Goal: Task Accomplishment & Management: Understand process/instructions

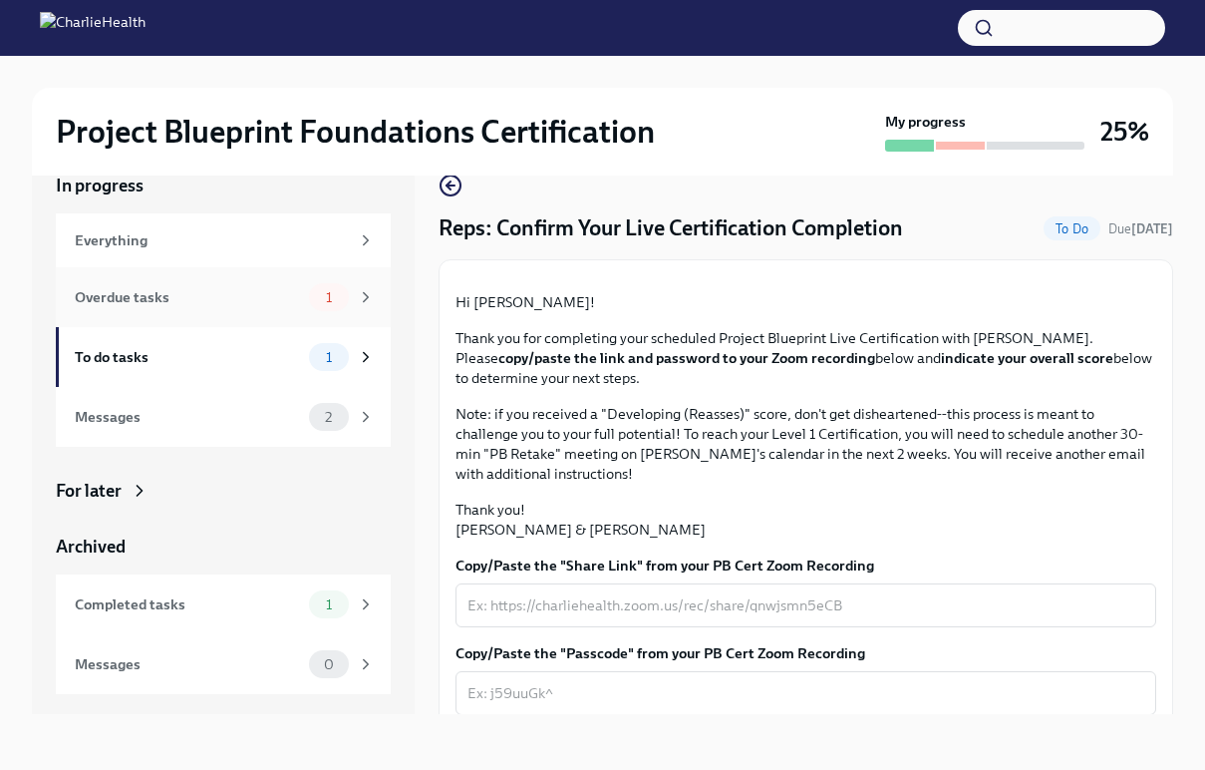
click at [197, 304] on div "Overdue tasks" at bounding box center [188, 297] width 226 height 22
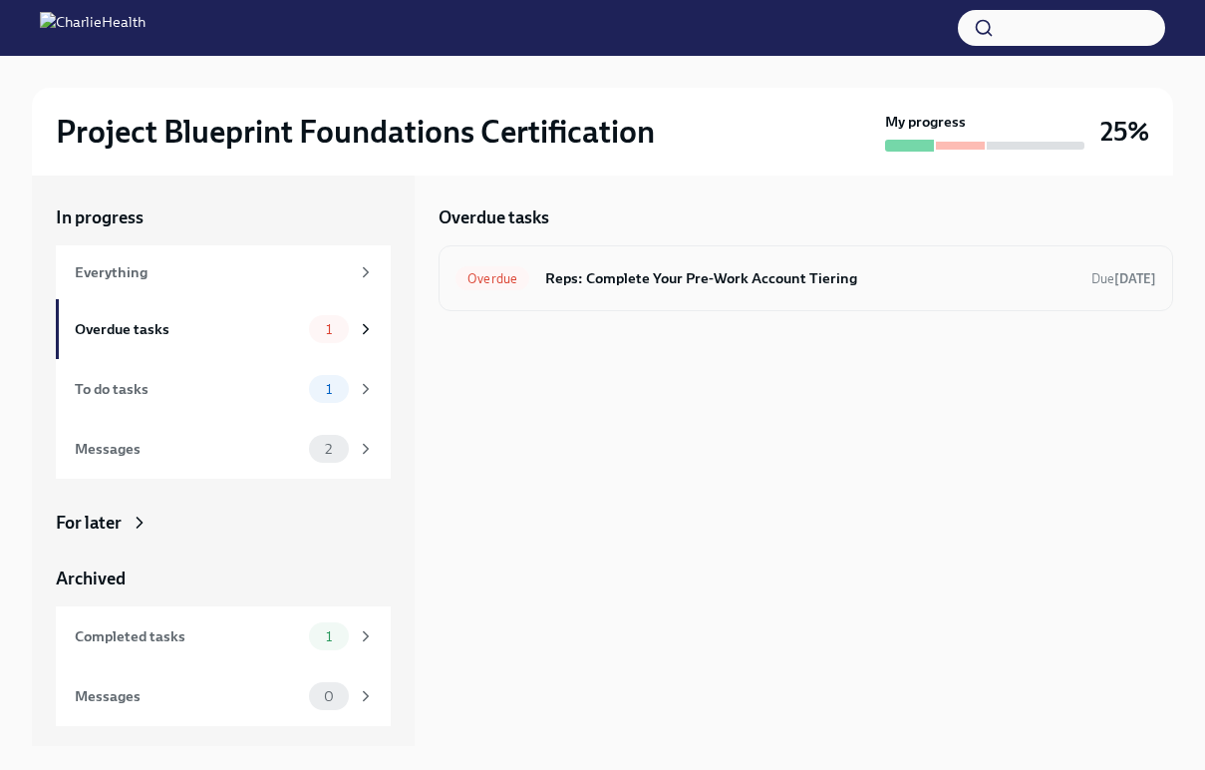
click at [652, 283] on h6 "Reps: Complete Your Pre-Work Account Tiering" at bounding box center [810, 278] width 530 height 22
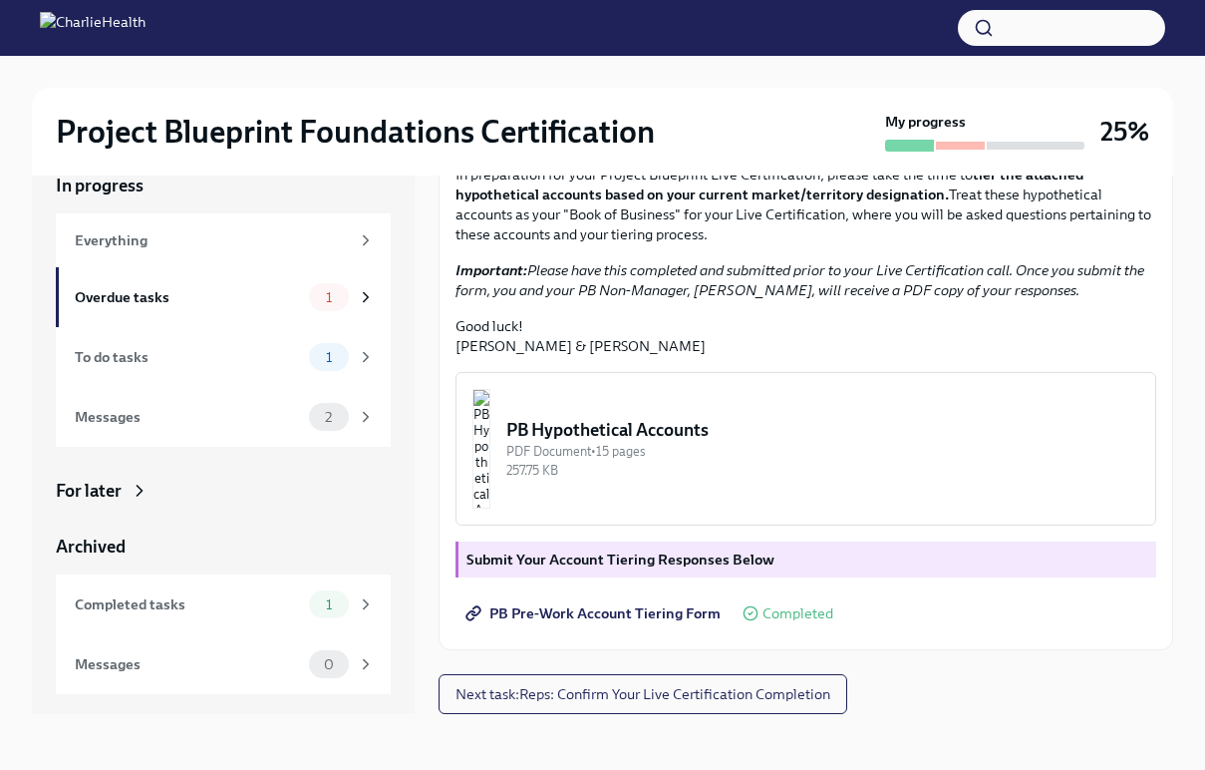
scroll to position [425, 0]
click at [665, 556] on strong "Submit Your Account Tiering Responses Below" at bounding box center [621, 559] width 308 height 18
click at [491, 452] on img "button" at bounding box center [482, 449] width 18 height 120
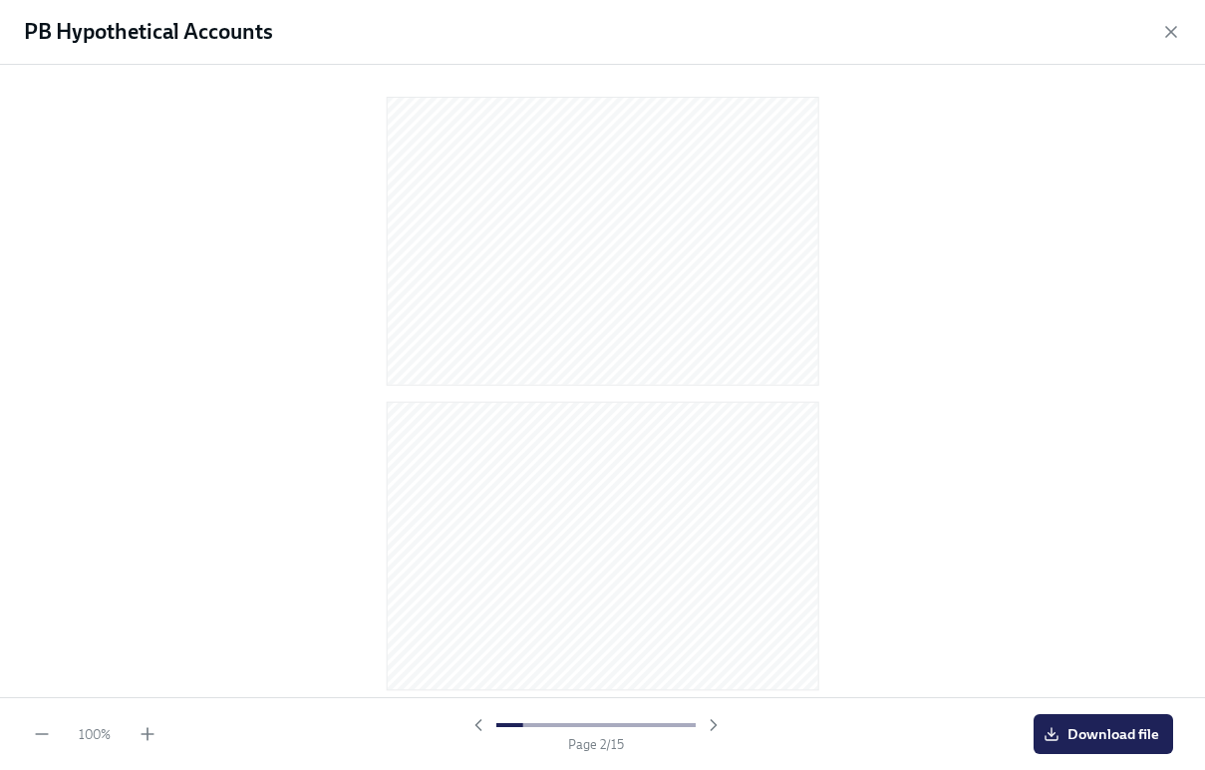
scroll to position [141, 0]
click at [1111, 745] on button "Download file" at bounding box center [1104, 734] width 140 height 40
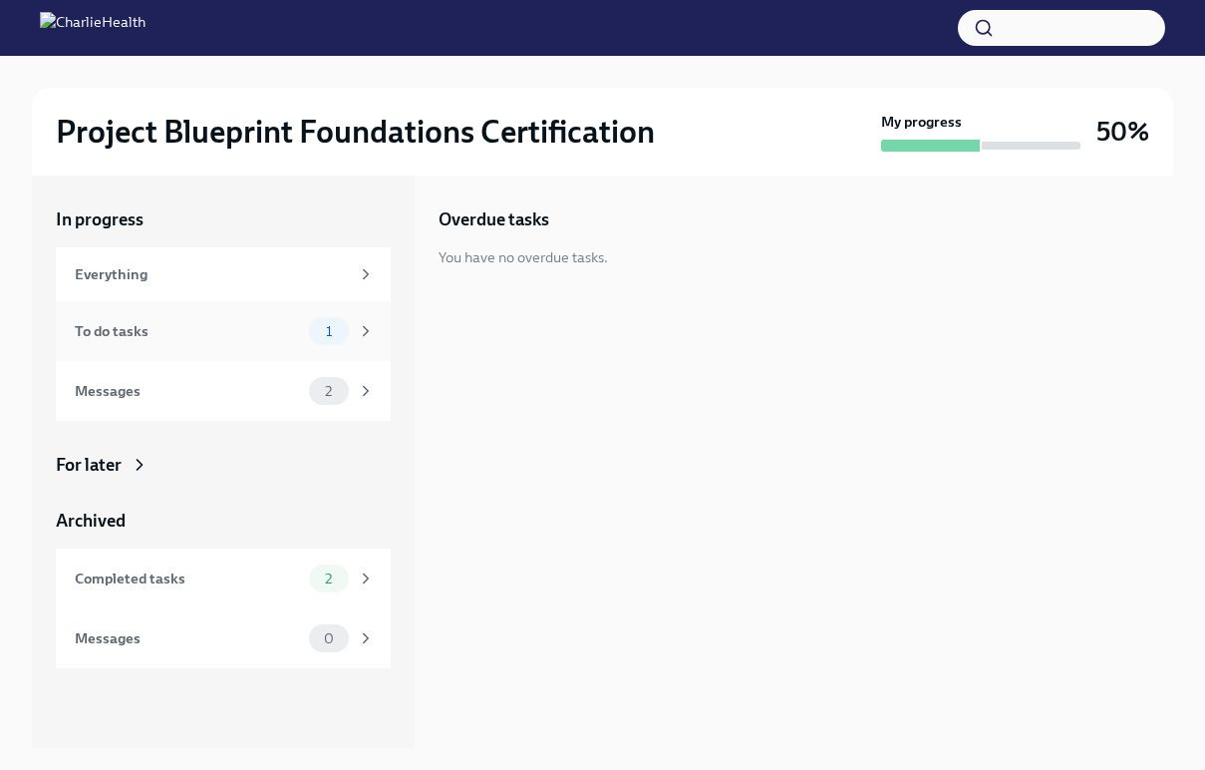
click at [296, 337] on div "To do tasks" at bounding box center [188, 331] width 226 height 22
